Goal: Navigation & Orientation: Find specific page/section

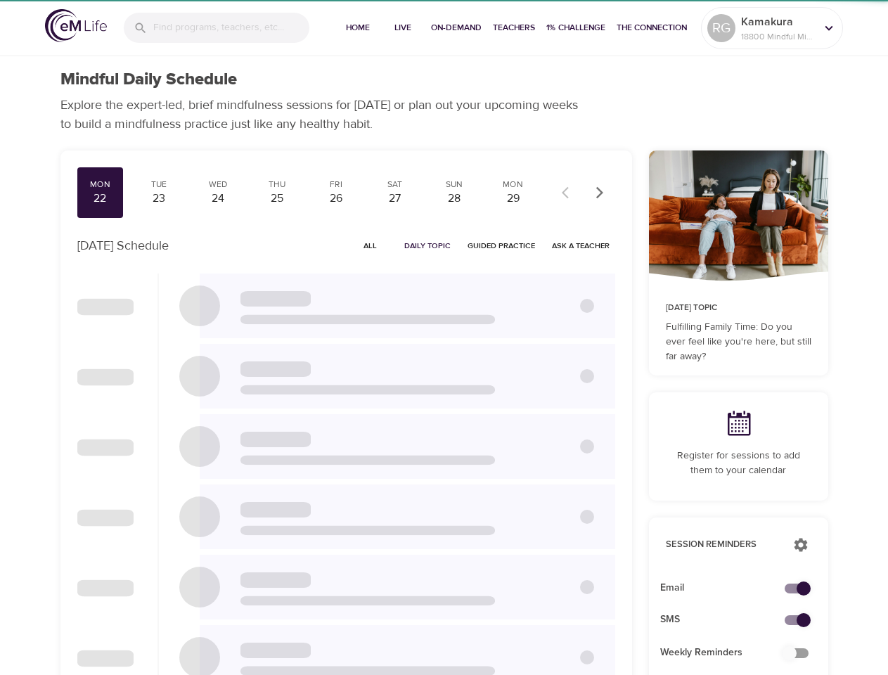
checkbox input "true"
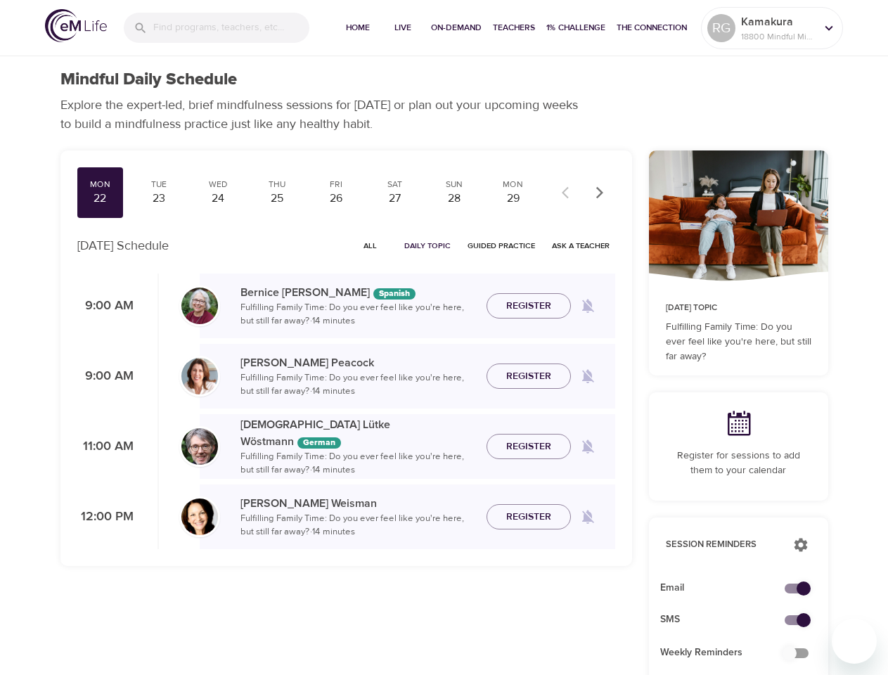
click at [216, 27] on input "search" at bounding box center [231, 28] width 156 height 30
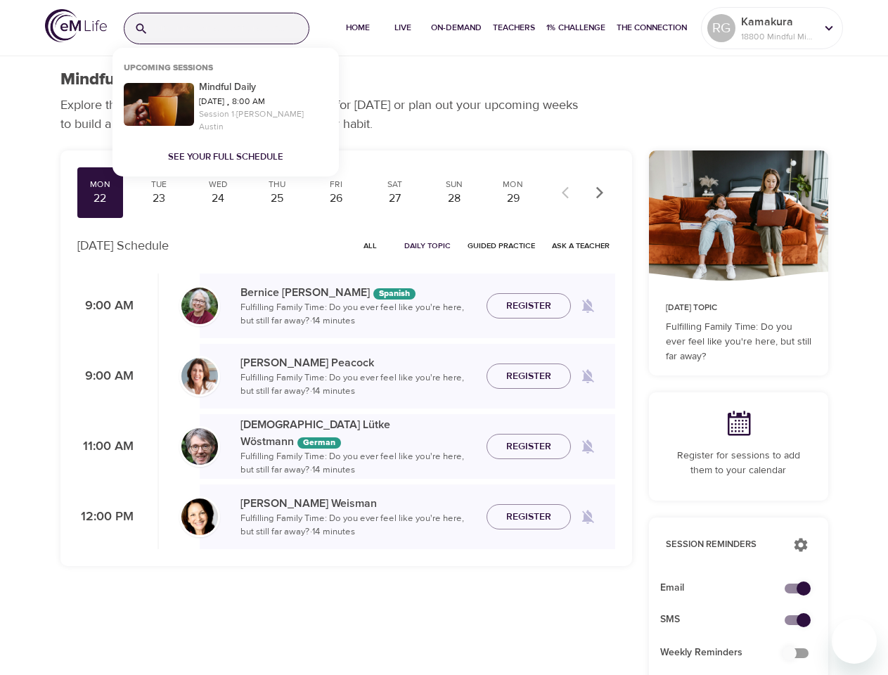
click at [356, 28] on span "Home" at bounding box center [358, 27] width 34 height 15
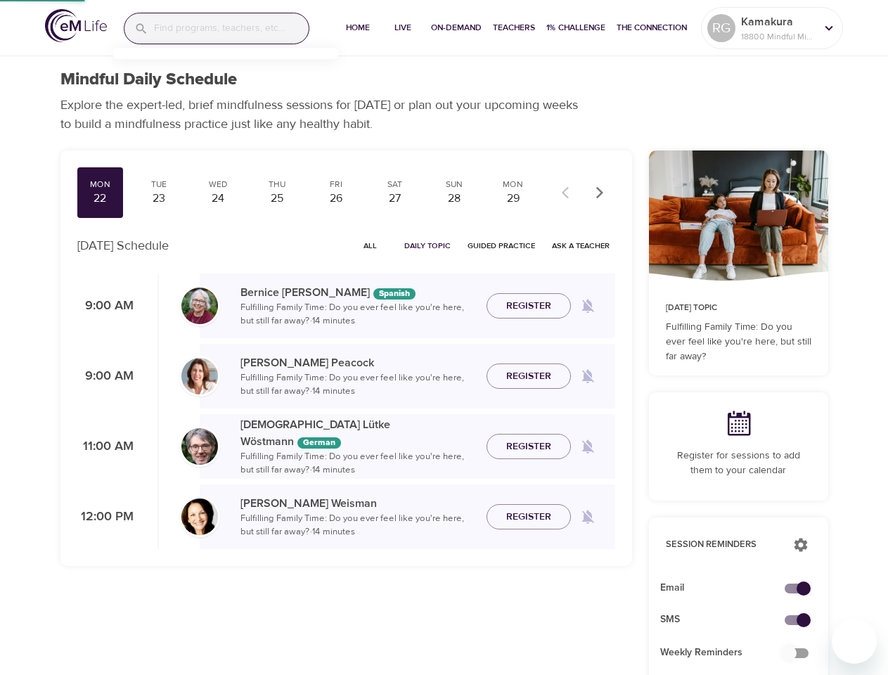
click at [401, 28] on span "Live" at bounding box center [403, 27] width 34 height 15
